Goal: Information Seeking & Learning: Learn about a topic

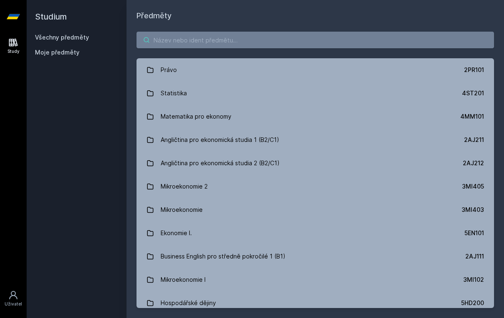
click at [324, 45] on input "search" at bounding box center [314, 40] width 357 height 17
type input "k"
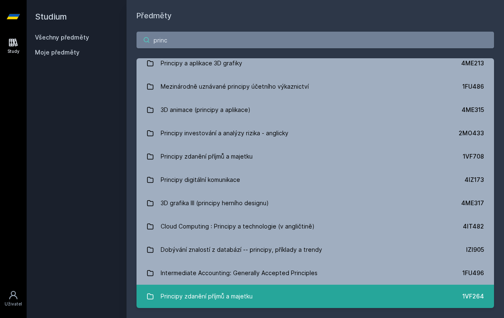
type input "princ"
click at [197, 297] on div "Principy zdanění příjmů a majetku" at bounding box center [207, 296] width 92 height 17
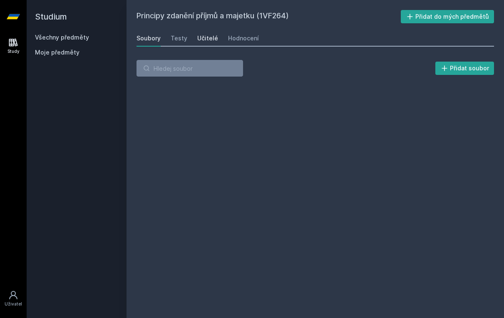
click at [202, 37] on div "Učitelé" at bounding box center [207, 38] width 21 height 8
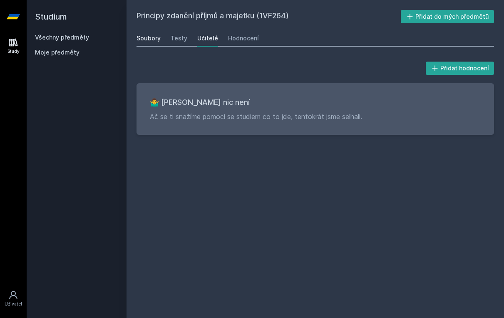
click at [158, 34] on div "Soubory" at bounding box center [148, 38] width 24 height 8
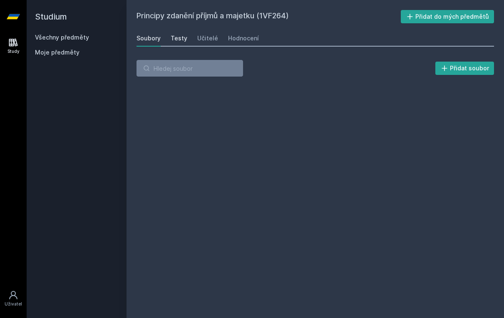
click at [173, 34] on link "Testy" at bounding box center [179, 38] width 17 height 17
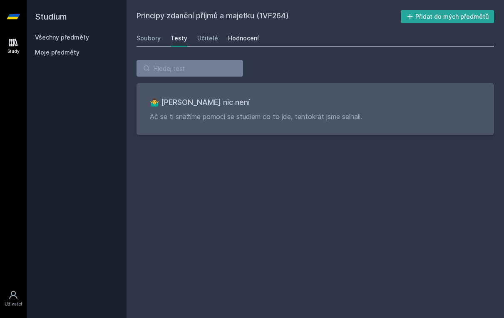
click at [240, 37] on div "Hodnocení" at bounding box center [243, 38] width 31 height 8
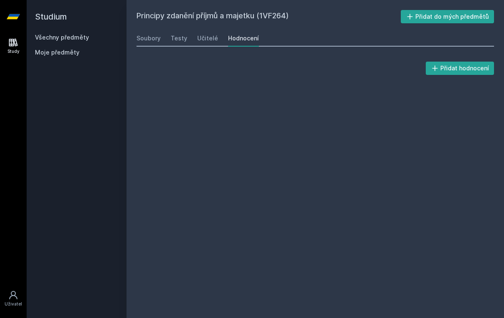
click at [67, 52] on span "Moje předměty" at bounding box center [57, 52] width 45 height 8
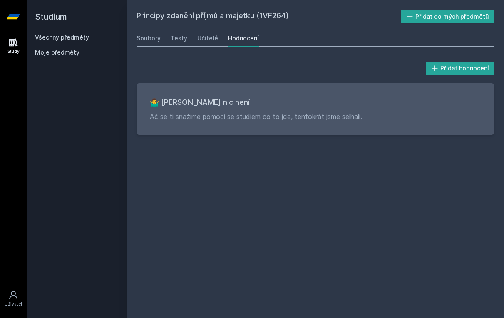
click at [66, 40] on link "Všechny předměty" at bounding box center [62, 37] width 54 height 7
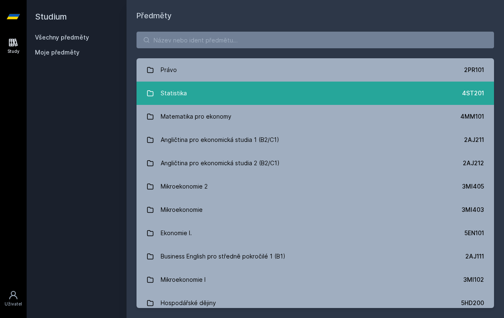
click at [192, 94] on link "Statistika 4ST201" at bounding box center [314, 93] width 357 height 23
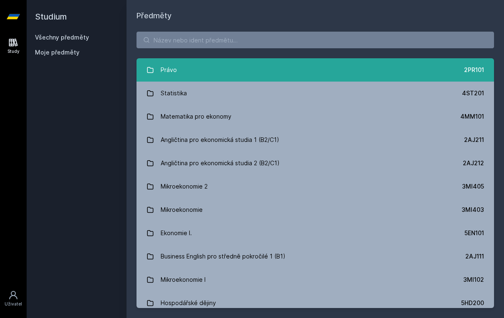
click at [168, 69] on div "Právo" at bounding box center [169, 70] width 16 height 17
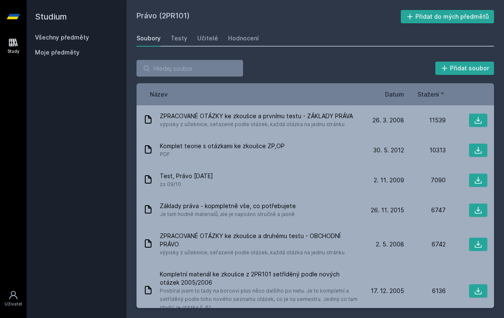
click at [349, 96] on span "Datum" at bounding box center [394, 94] width 19 height 9
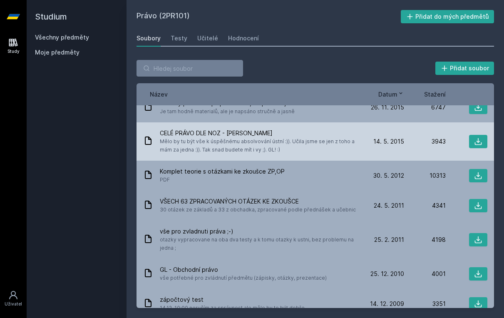
scroll to position [13, 0]
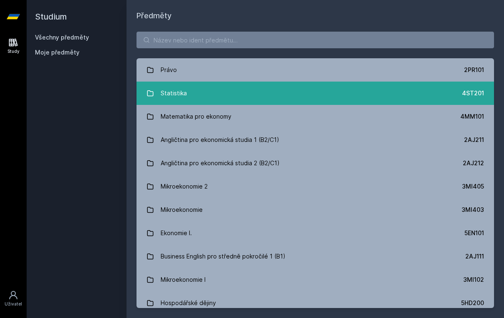
click at [198, 99] on link "Statistika 4ST201" at bounding box center [314, 93] width 357 height 23
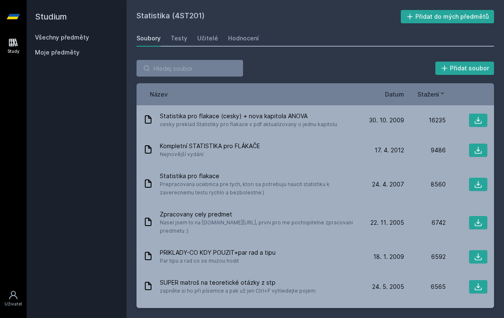
click at [349, 89] on div "Název Datum Stažení" at bounding box center [314, 94] width 357 height 22
click at [349, 91] on span "Datum" at bounding box center [394, 94] width 19 height 9
